Goal: Information Seeking & Learning: Learn about a topic

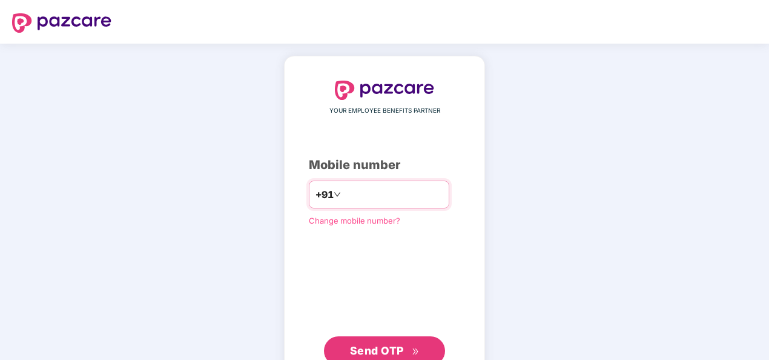
click at [387, 196] on input "number" at bounding box center [392, 194] width 99 height 19
click at [343, 195] on input "**********" at bounding box center [392, 194] width 99 height 19
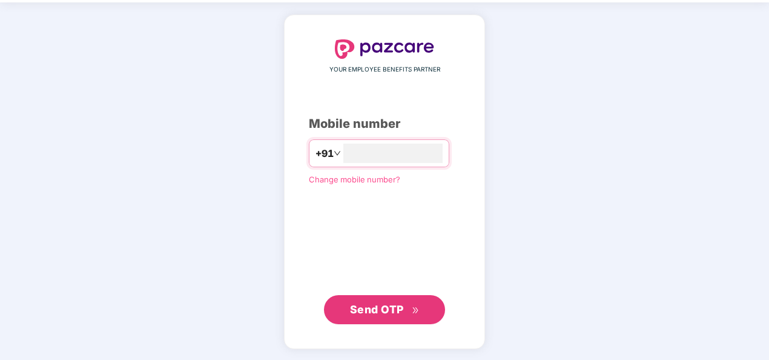
type input "**********"
click at [398, 314] on span "Send OTP" at bounding box center [377, 309] width 54 height 13
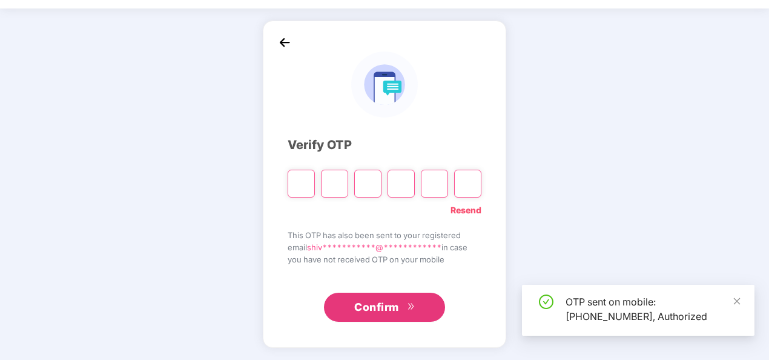
scroll to position [35, 0]
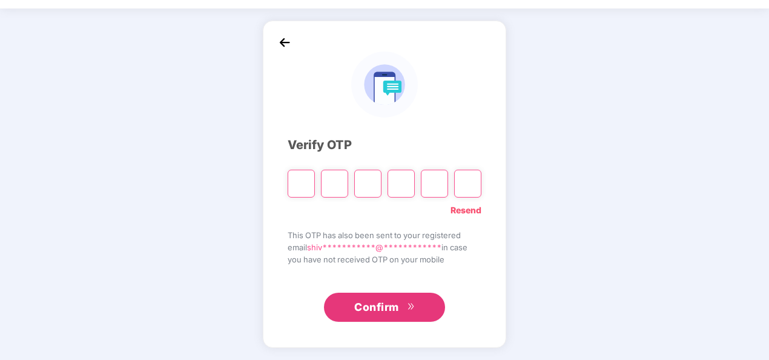
type input "*"
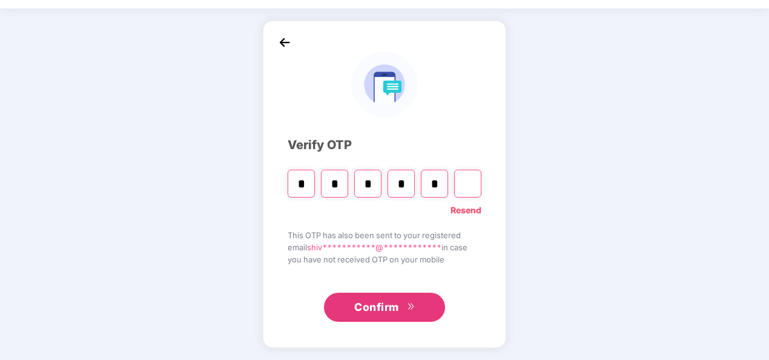
type input "*"
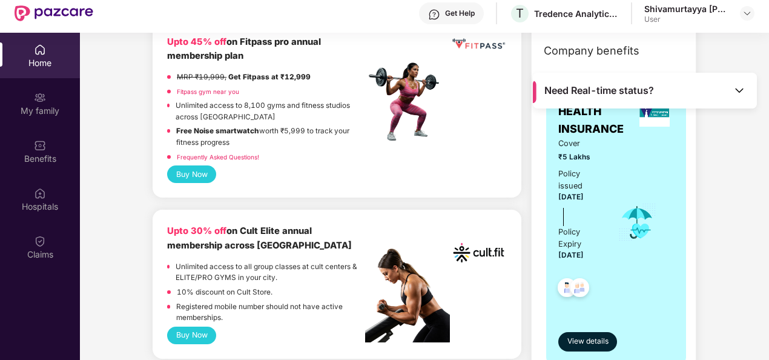
scroll to position [193, 0]
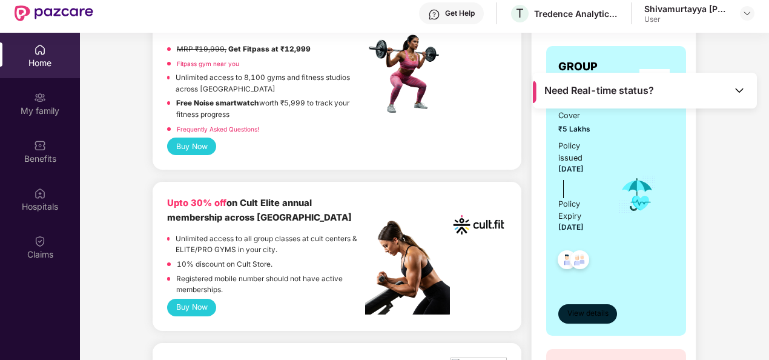
click at [581, 316] on span "View details" at bounding box center [587, 314] width 41 height 12
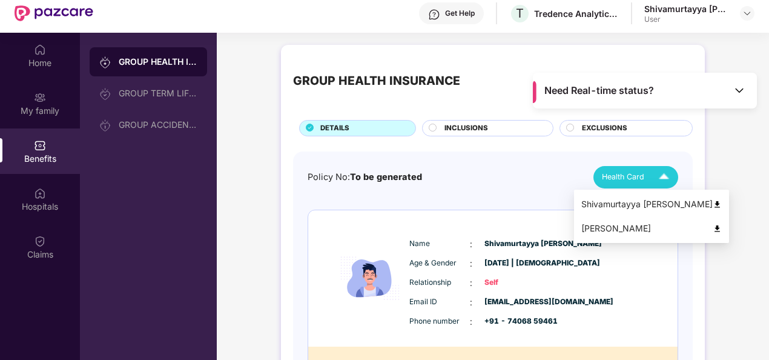
click at [645, 179] on div "Health Card" at bounding box center [638, 176] width 73 height 21
click at [635, 183] on div "Health Card" at bounding box center [638, 176] width 73 height 21
click at [633, 209] on div "Shivamurtayya [PERSON_NAME]" at bounding box center [651, 203] width 140 height 13
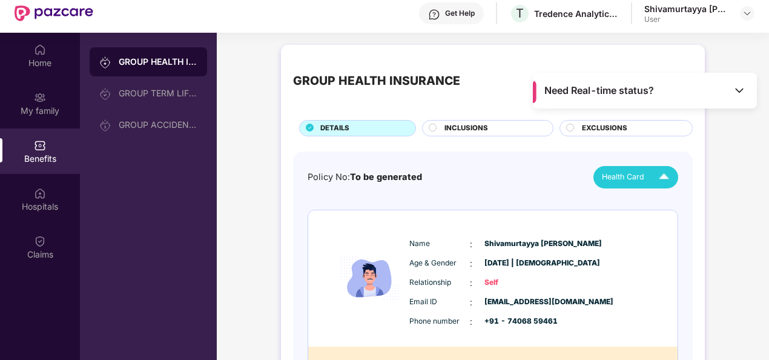
click at [736, 94] on img at bounding box center [739, 90] width 12 height 12
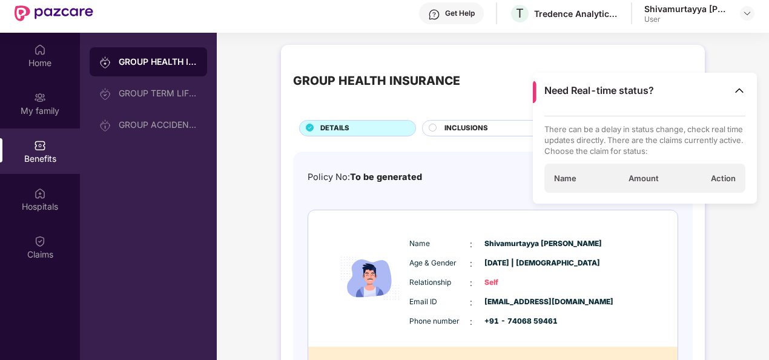
click at [676, 274] on div "Name : [PERSON_NAME] Age & Gender : [DATE] | [DEMOGRAPHIC_DATA] Relationship : …" at bounding box center [492, 278] width 369 height 136
click at [745, 93] on img at bounding box center [739, 90] width 12 height 12
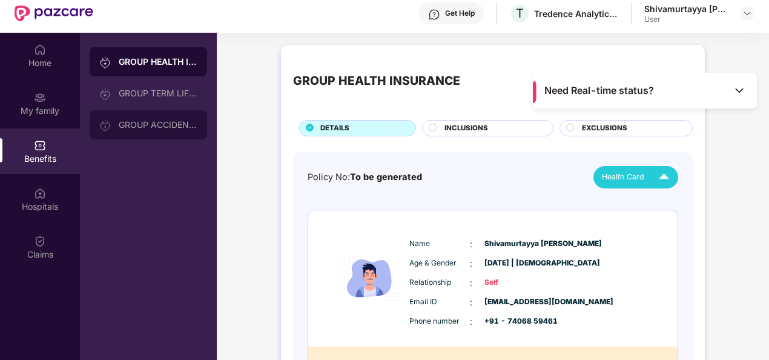
click at [159, 126] on div "GROUP ACCIDENTAL INSURANCE" at bounding box center [158, 125] width 79 height 10
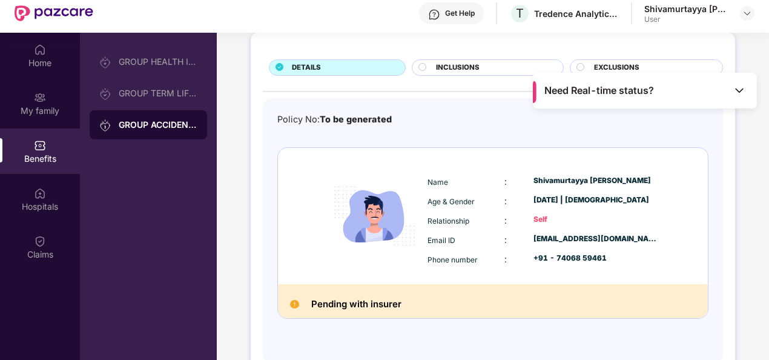
scroll to position [68, 0]
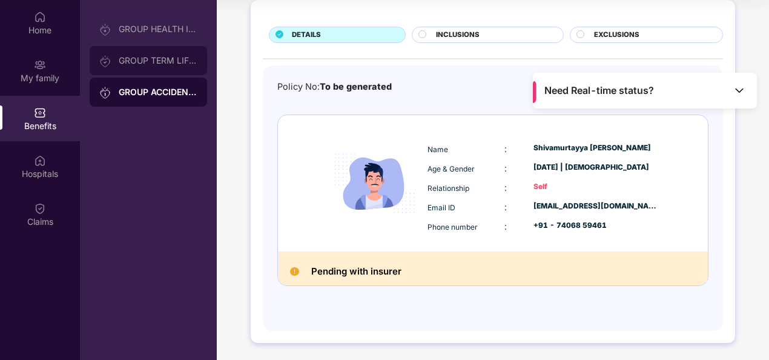
click at [173, 68] on div "GROUP TERM LIFE INSURANCE" at bounding box center [148, 60] width 117 height 29
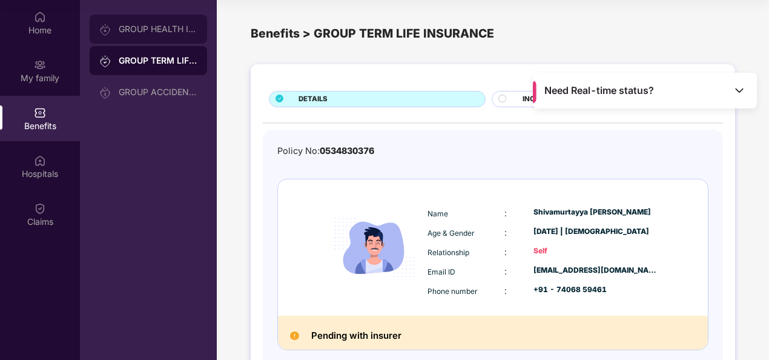
click at [183, 28] on div "GROUP HEALTH INSURANCE" at bounding box center [158, 29] width 79 height 10
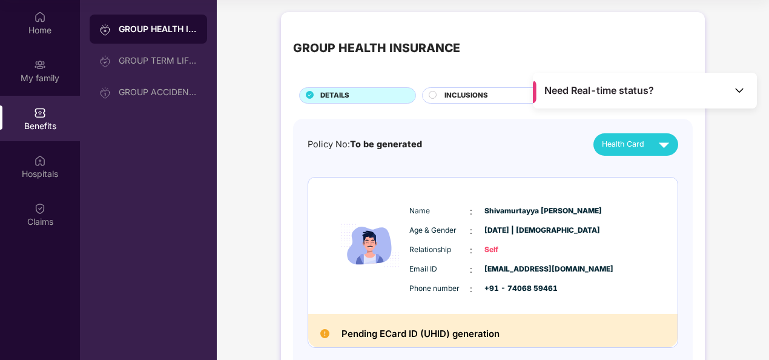
click at [739, 86] on img at bounding box center [739, 90] width 12 height 12
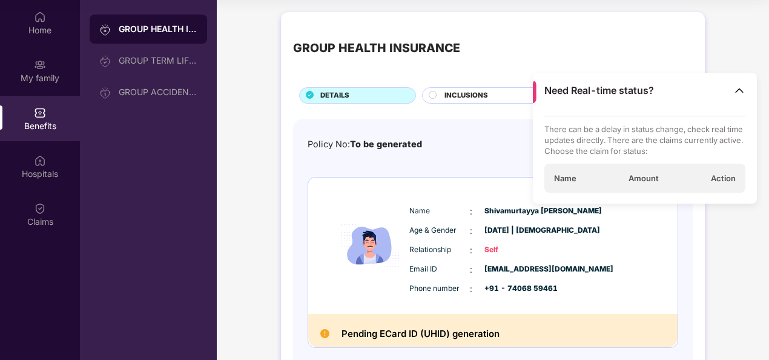
click at [739, 86] on img at bounding box center [739, 90] width 12 height 12
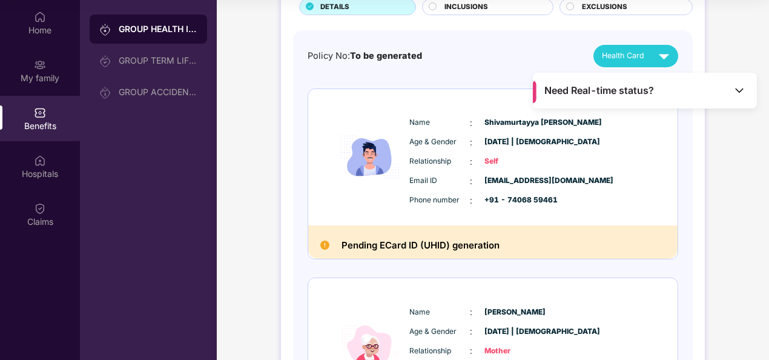
scroll to position [90, 0]
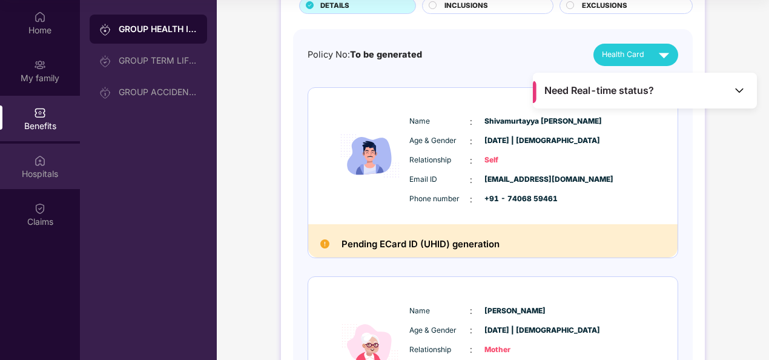
click at [55, 176] on div "Hospitals" at bounding box center [40, 174] width 80 height 12
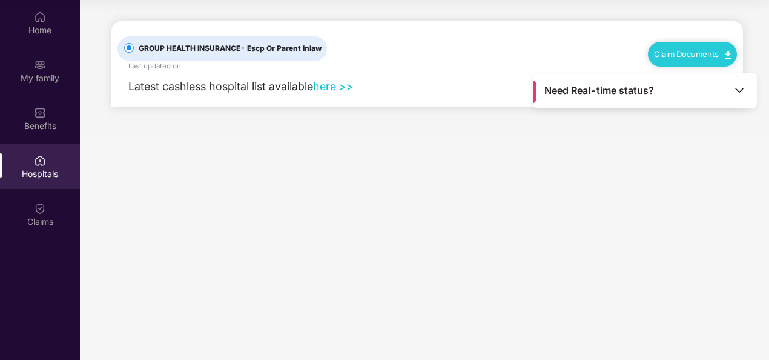
click at [329, 91] on link "here >>" at bounding box center [333, 86] width 41 height 13
click at [701, 59] on div "Claim Documents" at bounding box center [692, 54] width 89 height 24
click at [667, 50] on link "Claim Documents" at bounding box center [692, 54] width 77 height 10
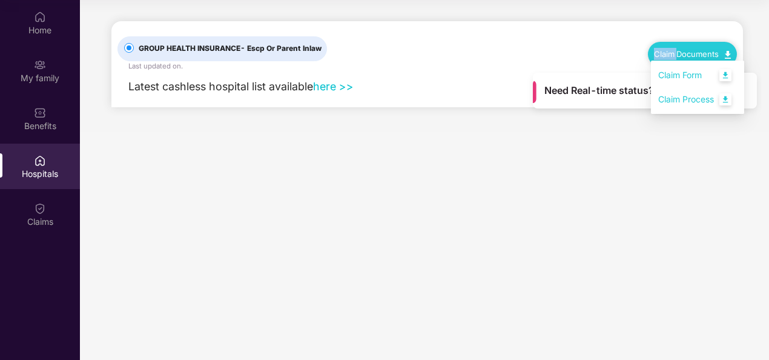
click at [728, 76] on link "Claim Form" at bounding box center [697, 75] width 79 height 26
click at [255, 146] on main "Need Real-time status? GROUP HEALTH INSURANCE - Escp Or Parent Inlaw Last updat…" at bounding box center [424, 180] width 689 height 360
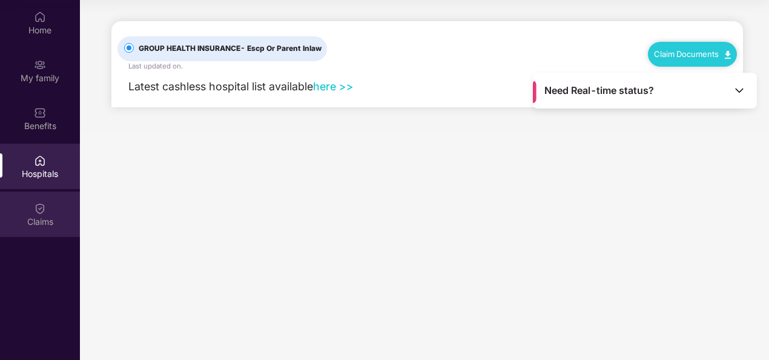
click at [31, 216] on div "Claims" at bounding box center [40, 222] width 80 height 12
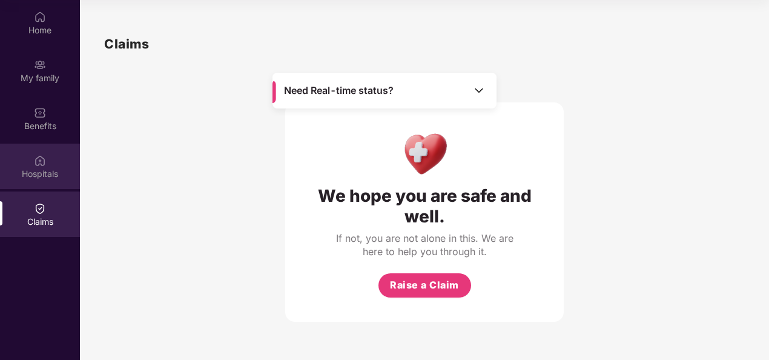
click at [54, 170] on div "Hospitals" at bounding box center [40, 174] width 80 height 12
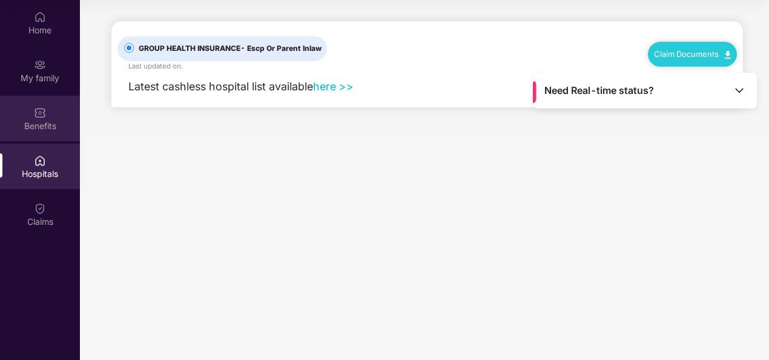
click at [37, 110] on img at bounding box center [40, 113] width 12 height 12
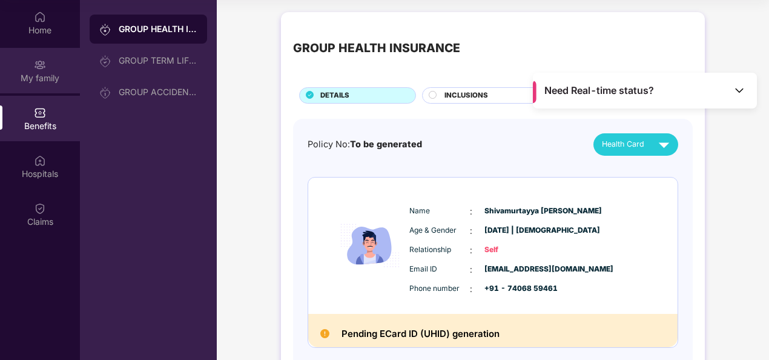
click at [38, 72] on div "My family" at bounding box center [40, 78] width 80 height 12
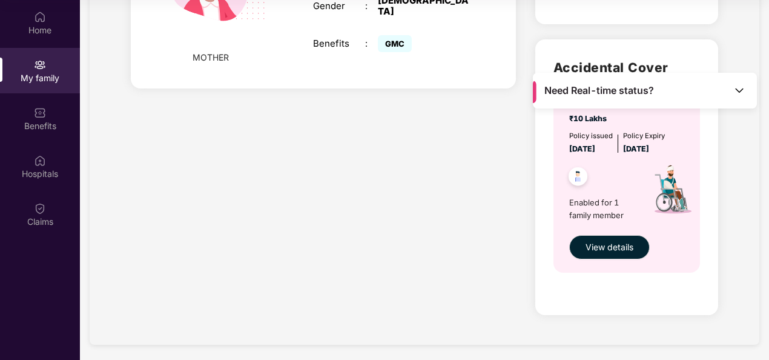
scroll to position [632, 0]
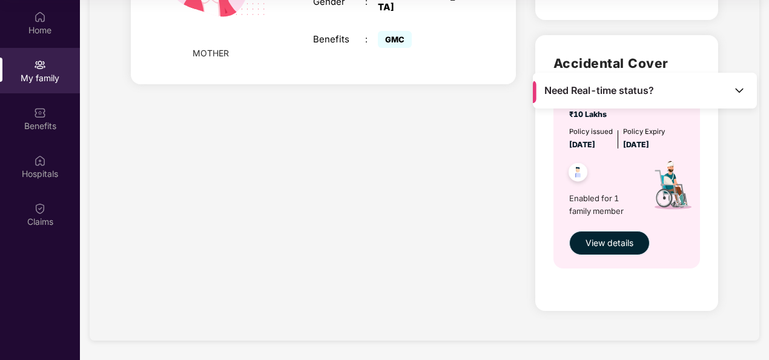
click at [587, 240] on span "View details" at bounding box center [609, 242] width 48 height 13
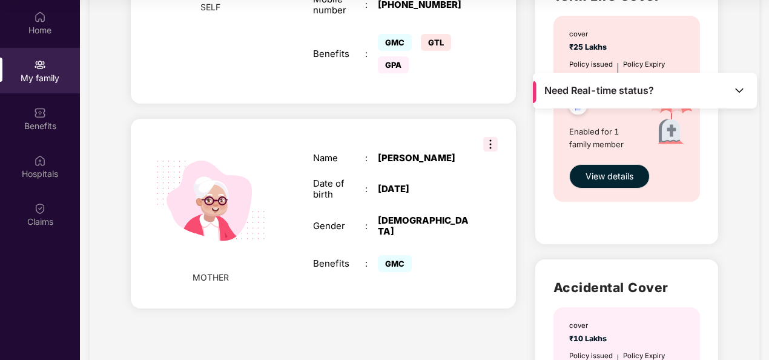
scroll to position [407, 0]
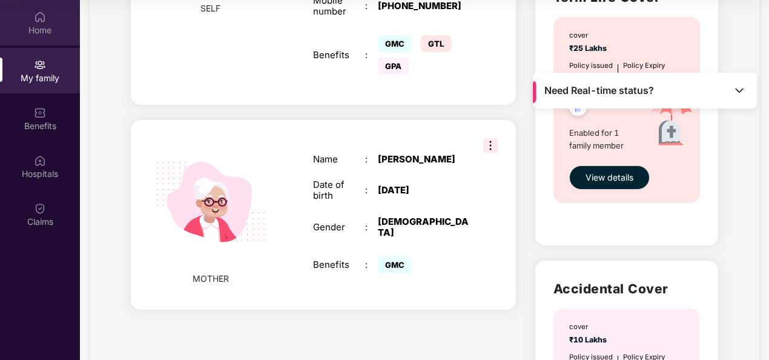
click at [41, 24] on div "Home" at bounding box center [40, 30] width 80 height 12
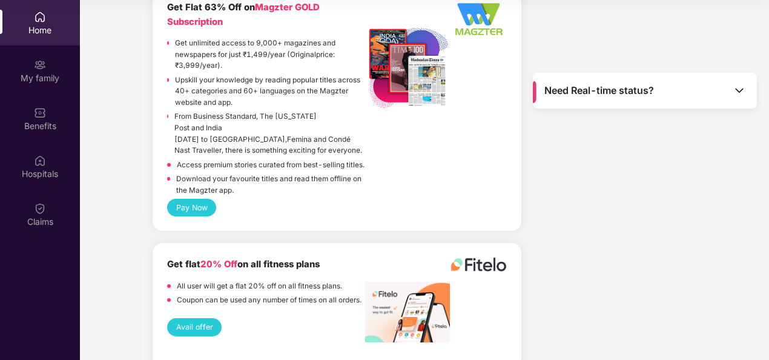
scroll to position [2661, 0]
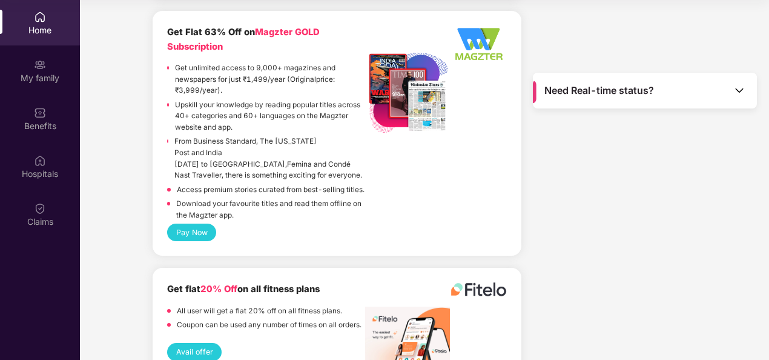
click at [444, 139] on div "Get Flat 63% Off on Magzter GOLD Subscription Get unlimited access to 9,000+ ma…" at bounding box center [337, 124] width 340 height 198
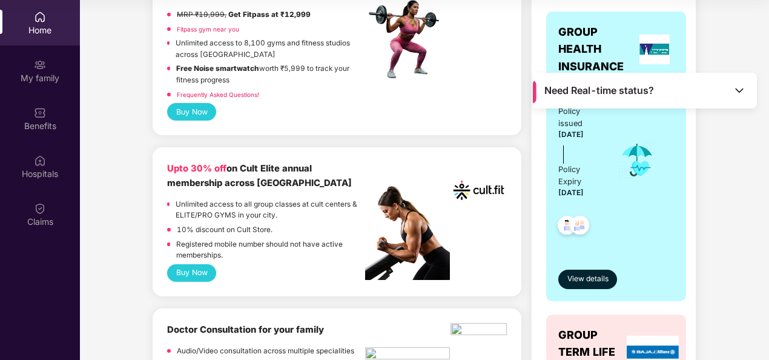
scroll to position [197, 0]
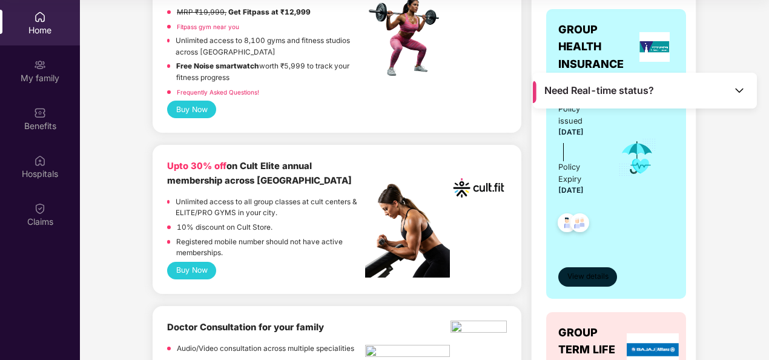
click at [585, 271] on span "View details" at bounding box center [587, 277] width 41 height 12
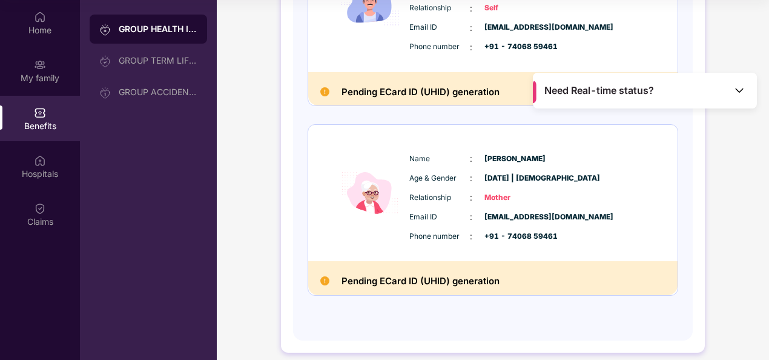
scroll to position [242, 0]
click at [742, 85] on img at bounding box center [739, 90] width 12 height 12
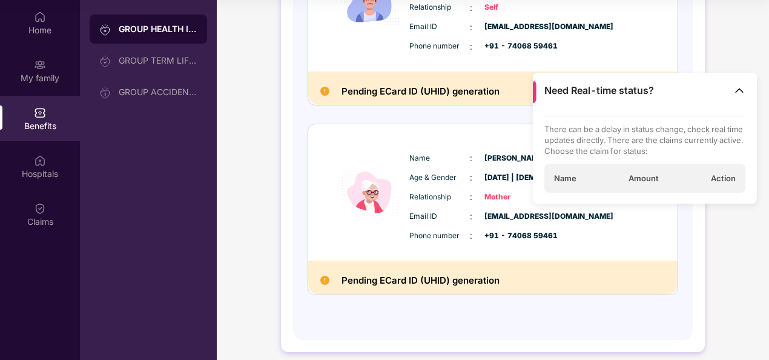
click at [742, 85] on img at bounding box center [739, 90] width 12 height 12
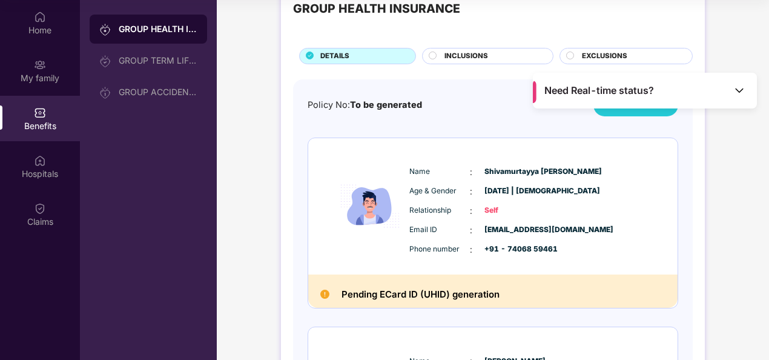
scroll to position [0, 0]
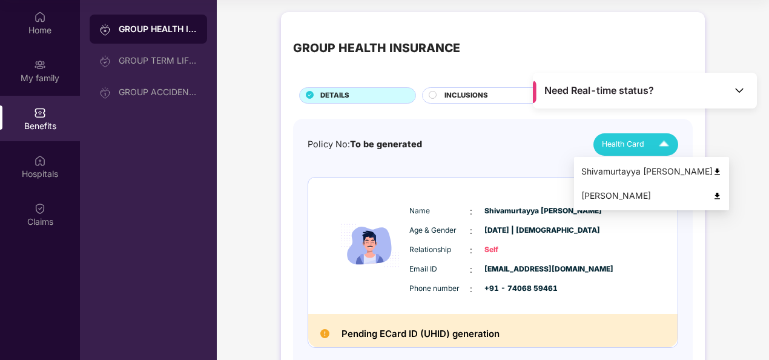
click at [616, 146] on span "Health Card" at bounding box center [623, 144] width 42 height 12
click at [466, 92] on span "INCLUSIONS" at bounding box center [466, 95] width 44 height 11
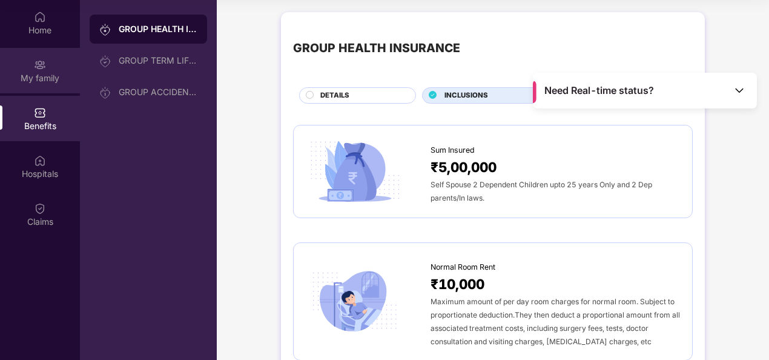
click at [43, 70] on img at bounding box center [40, 65] width 12 height 12
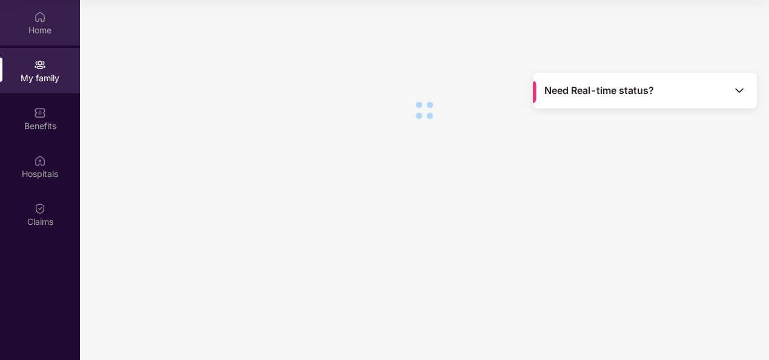
click at [53, 14] on div "Home" at bounding box center [40, 22] width 80 height 45
